Goal: Information Seeking & Learning: Learn about a topic

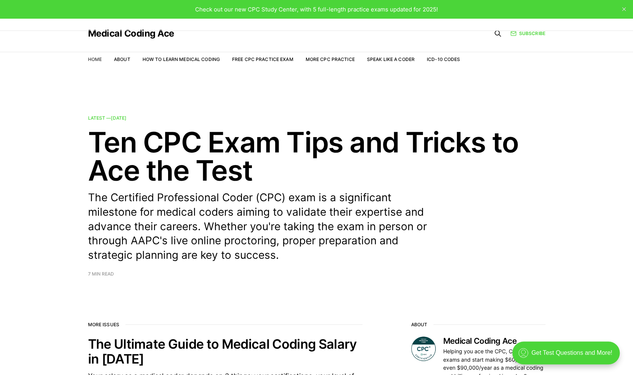
click at [95, 60] on link "Home" at bounding box center [95, 59] width 14 height 6
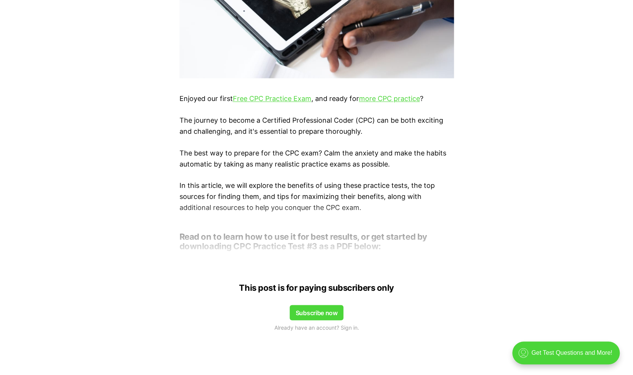
scroll to position [330, 0]
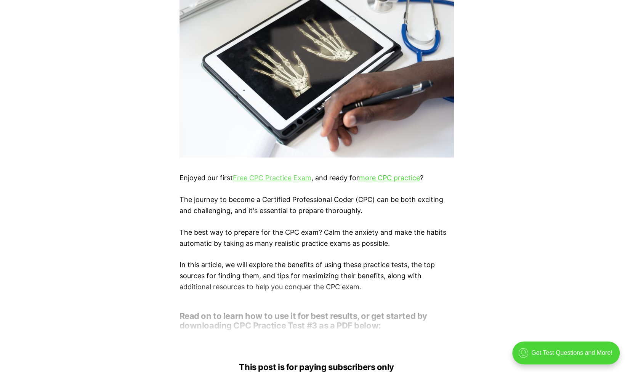
click at [297, 180] on link "Free CPC Practice Exam" at bounding box center [272, 178] width 79 height 8
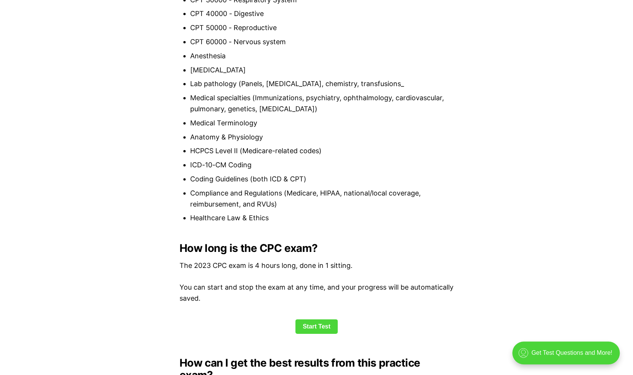
scroll to position [945, 0]
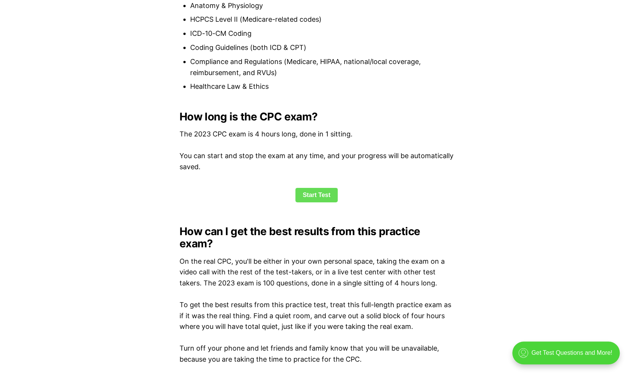
click at [303, 201] on link "Start Test" at bounding box center [316, 195] width 42 height 14
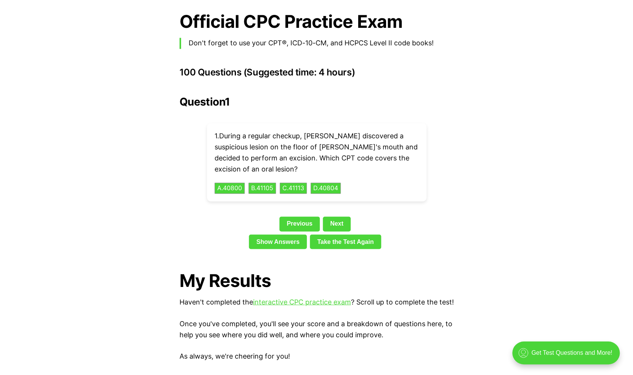
scroll to position [1663, 0]
